Goal: Find specific page/section: Find specific page/section

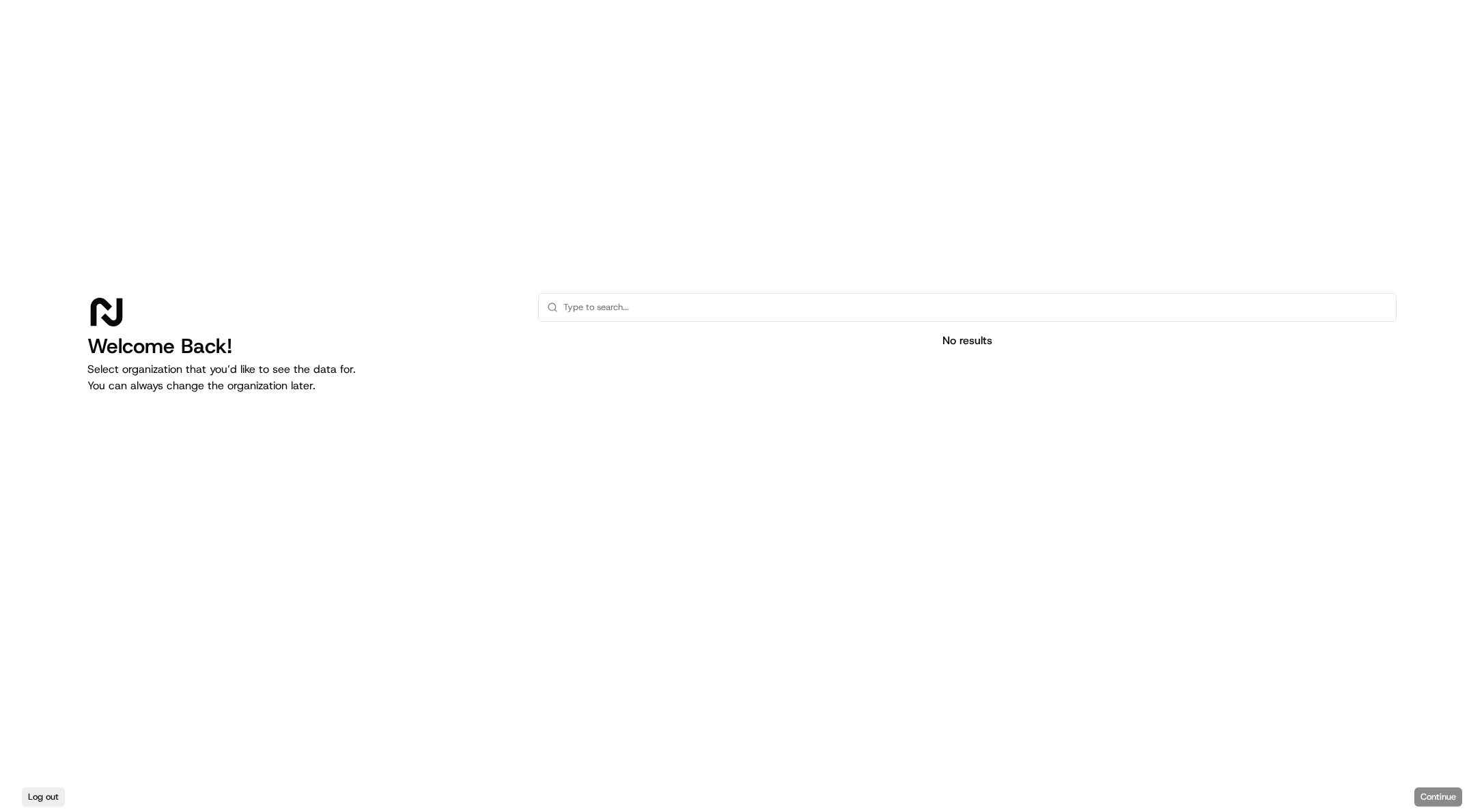
click at [724, 303] on input "text" at bounding box center [975, 307] width 824 height 27
type input "LMS"
click at [1432, 792] on div "Log out Continue" at bounding box center [742, 797] width 1484 height 30
drag, startPoint x: 227, startPoint y: 385, endPoint x: 216, endPoint y: 385, distance: 11.0
click at [225, 385] on p "Select organization that you’d like to see the data for. You can always change …" at bounding box center [302, 377] width 429 height 33
